Goal: Browse casually

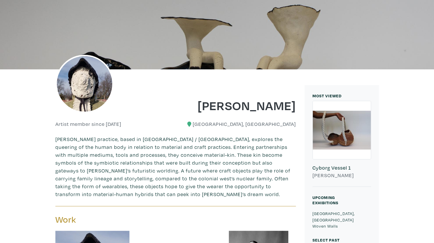
scroll to position [58, 0]
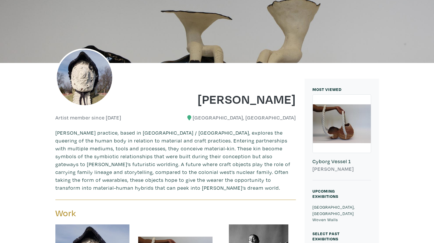
scroll to position [29, 0]
